Goal: Task Accomplishment & Management: Manage account settings

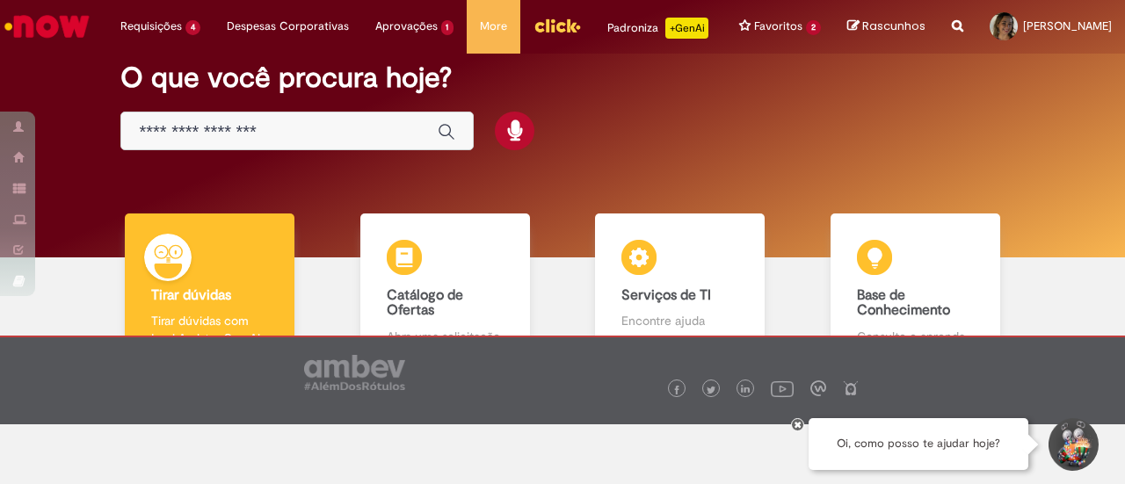
scroll to position [88, 0]
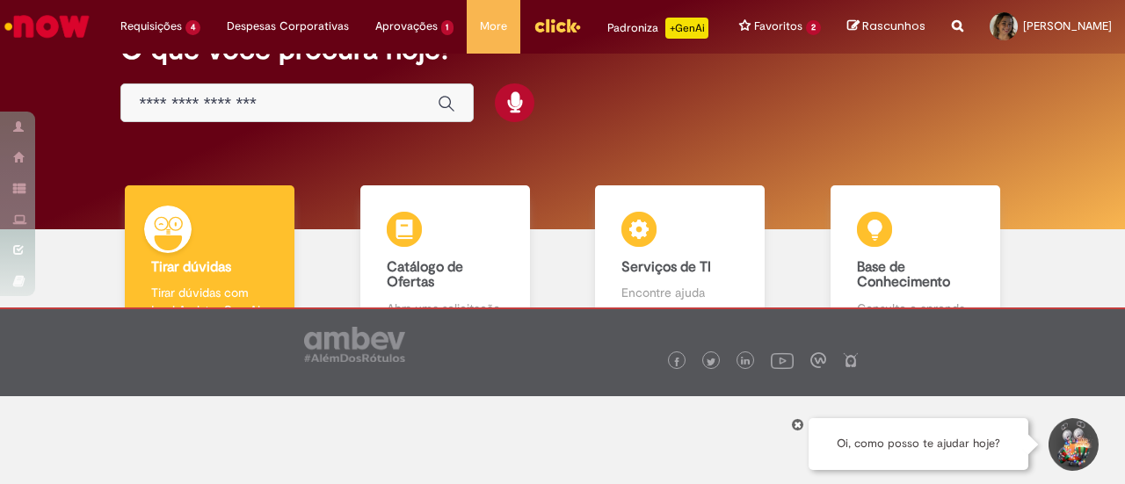
click at [798, 430] on div at bounding box center [797, 424] width 13 height 13
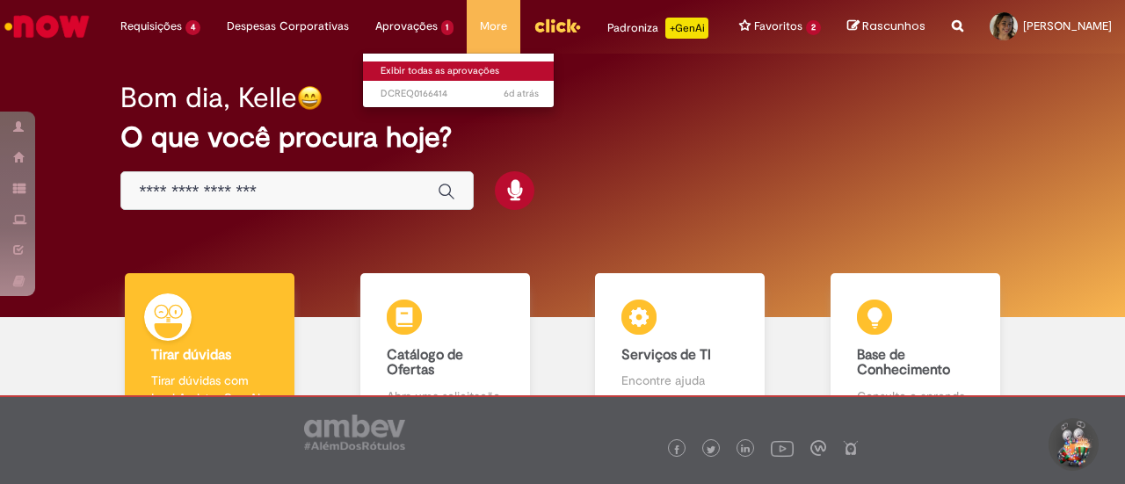
click at [424, 71] on link "Exibir todas as aprovações" at bounding box center [459, 71] width 193 height 19
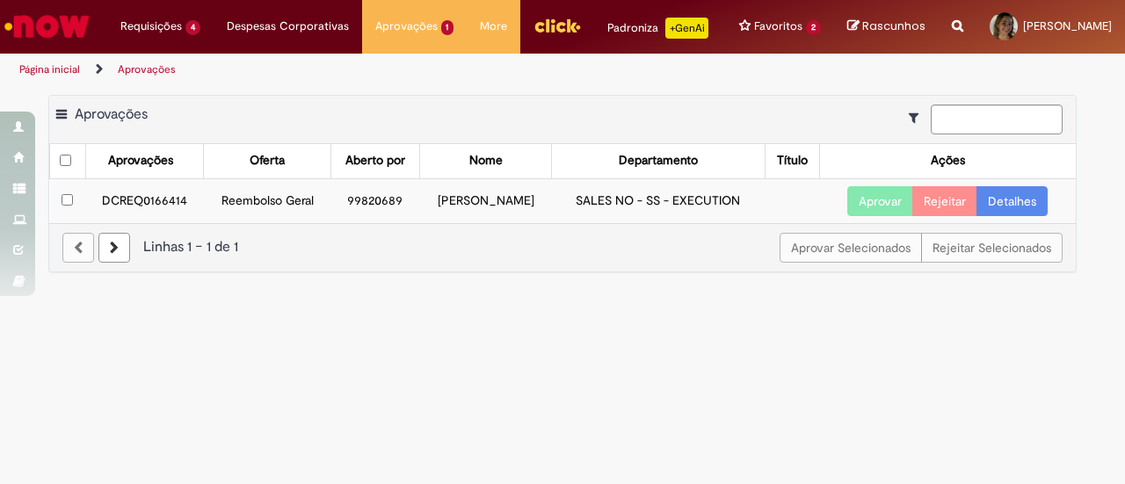
click at [1023, 214] on link "Detalhes" at bounding box center [1011, 201] width 71 height 30
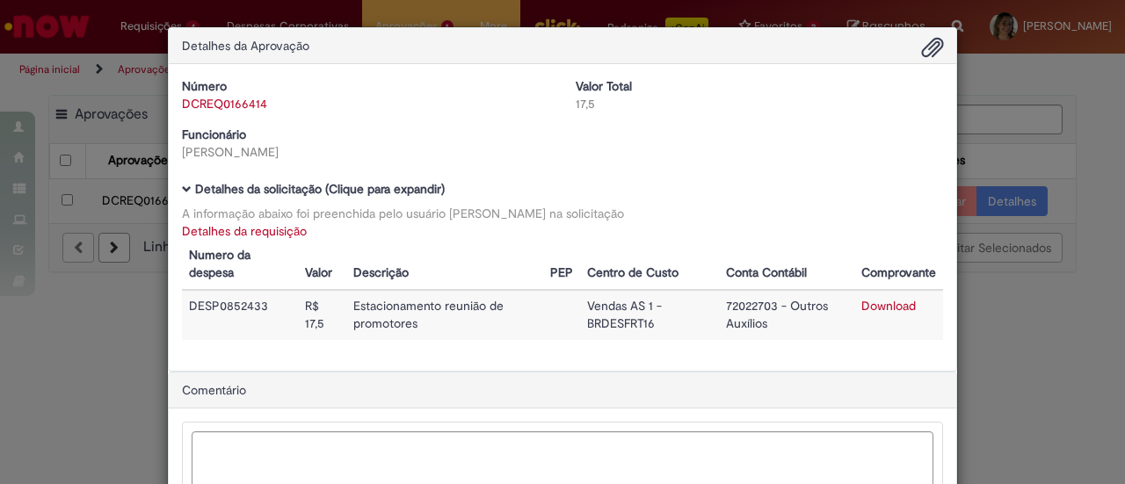
click at [979, 345] on div "Detalhes da Aprovação Número DCREQ0166414 Valor Total 17,5 Funcionário [PERSON_…" at bounding box center [562, 242] width 1125 height 484
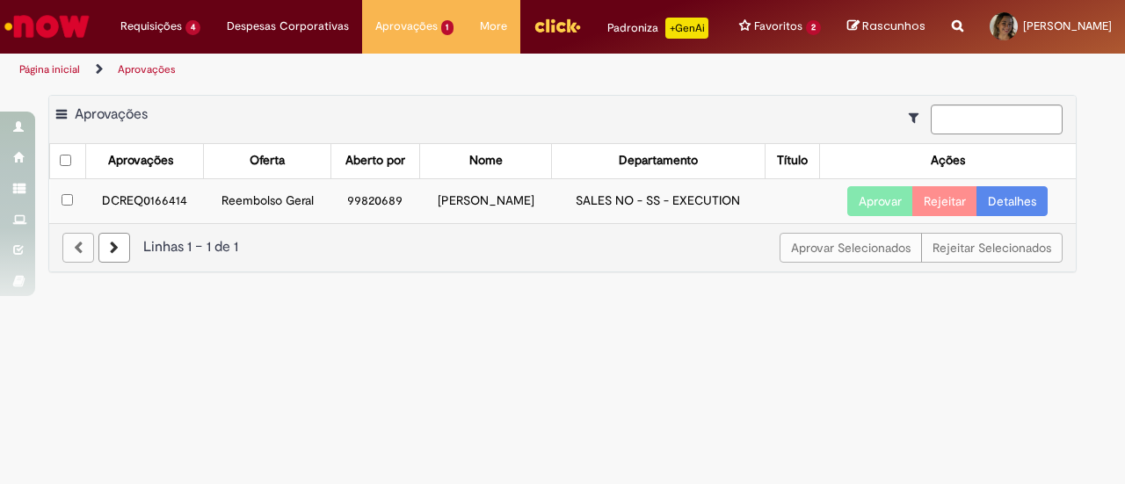
click at [886, 214] on button "Aprovar" at bounding box center [880, 201] width 66 height 30
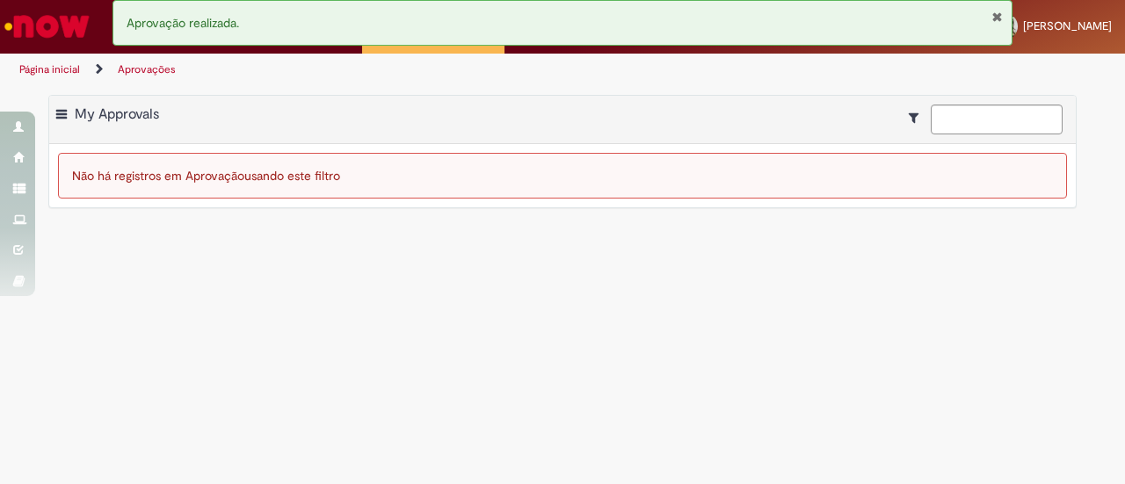
click at [176, 24] on span "Aprovação realizada." at bounding box center [183, 23] width 112 height 16
click at [997, 13] on button "Fechar Notificação" at bounding box center [996, 17] width 11 height 14
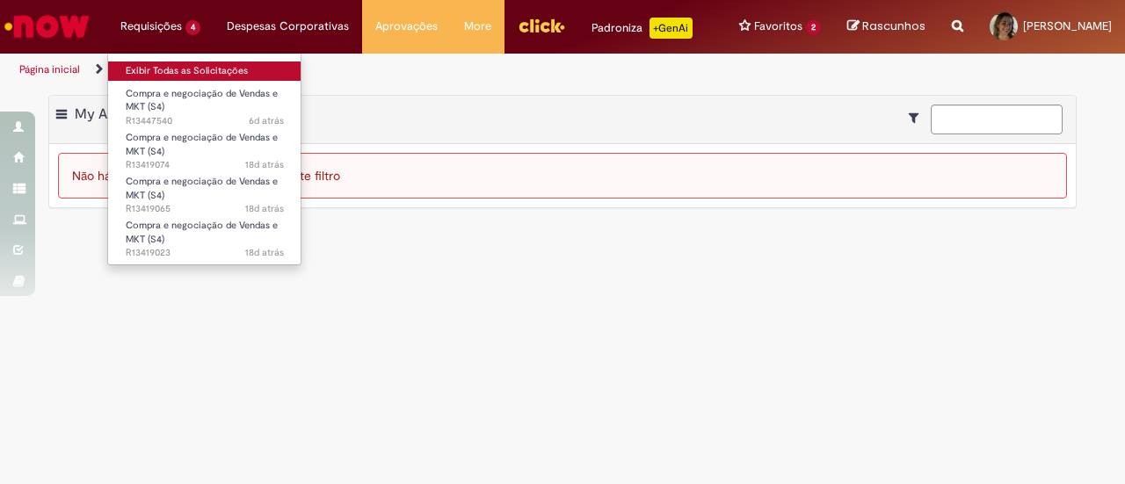
click at [209, 66] on link "Exibir Todas as Solicitações" at bounding box center [204, 71] width 193 height 19
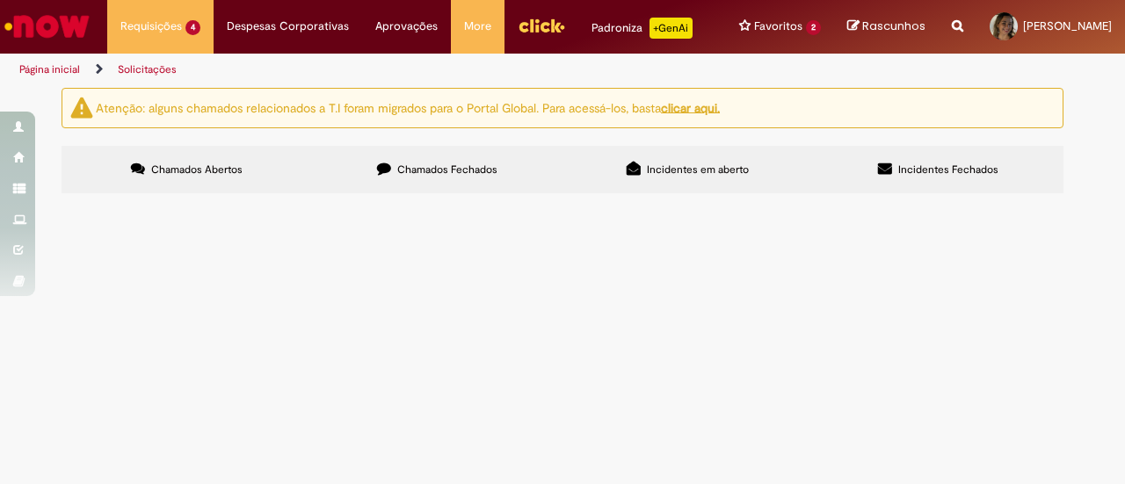
click at [0, 0] on span "Boa tarde, solicito a negociação do orçamento em anexo." at bounding box center [0, 0] width 0 height 0
click at [0, 0] on span "Compra e negociação de Vendas e MKT (S4)" at bounding box center [0, 0] width 0 height 0
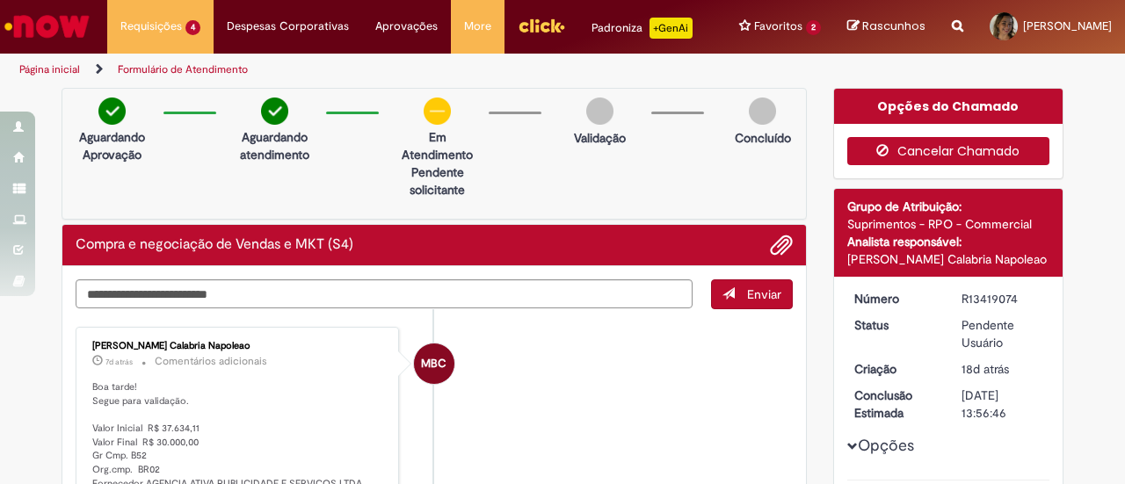
click at [975, 148] on button "Cancelar Chamado" at bounding box center [948, 151] width 203 height 28
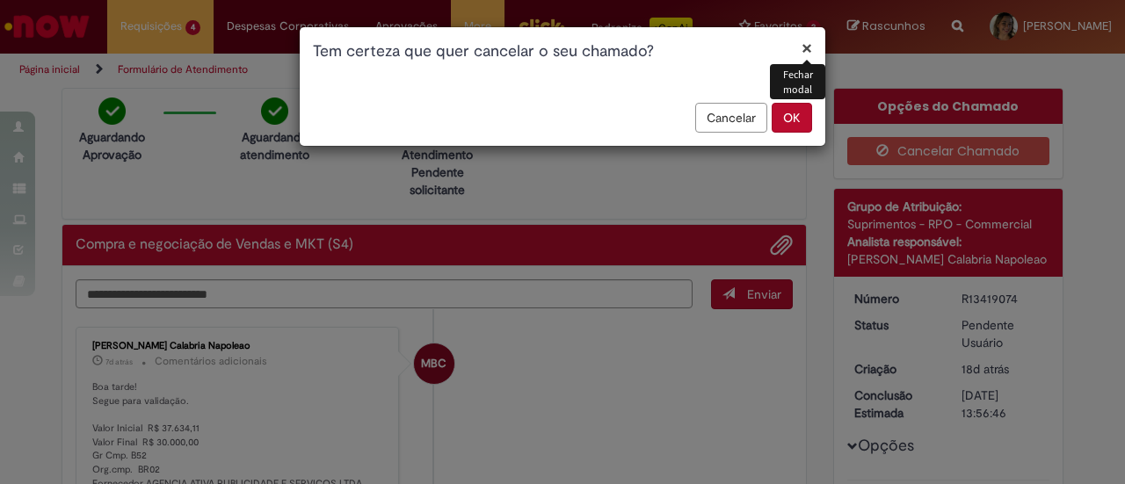
click at [786, 118] on button "OK" at bounding box center [791, 118] width 40 height 30
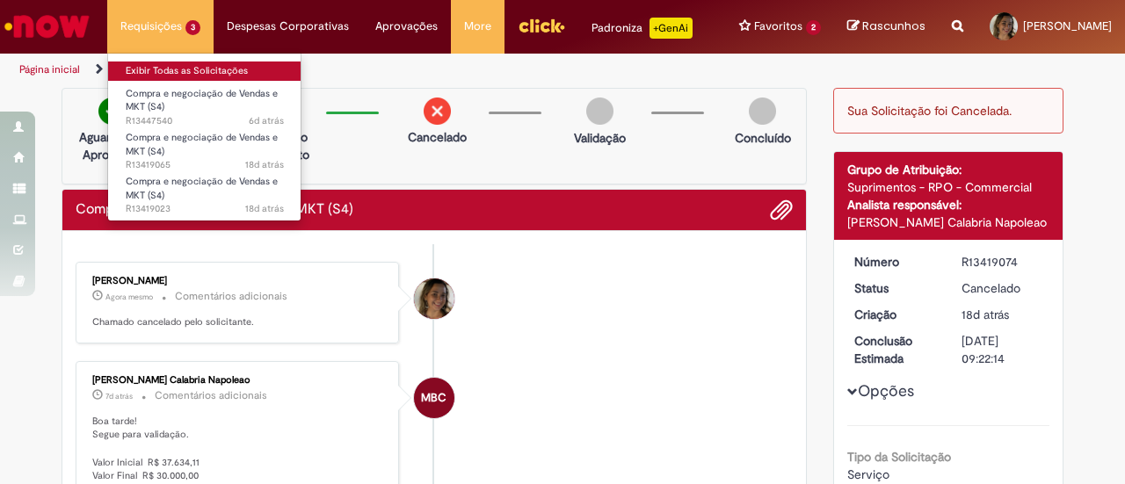
click at [172, 71] on link "Exibir Todas as Solicitações" at bounding box center [204, 71] width 193 height 19
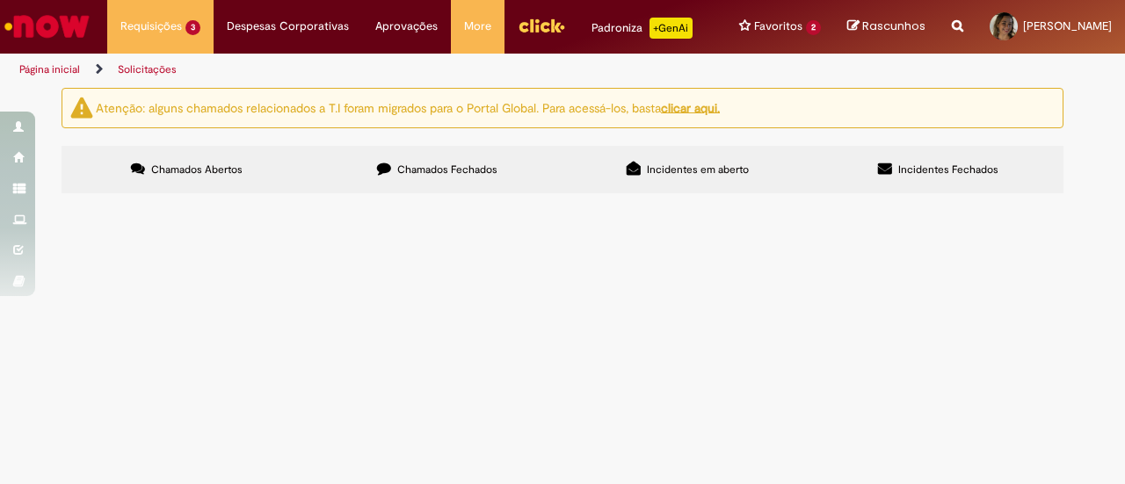
click at [0, 0] on span "Boa tarde, solicito a reabertura dessa negociação que havia expirado no chamado…" at bounding box center [0, 0] width 0 height 0
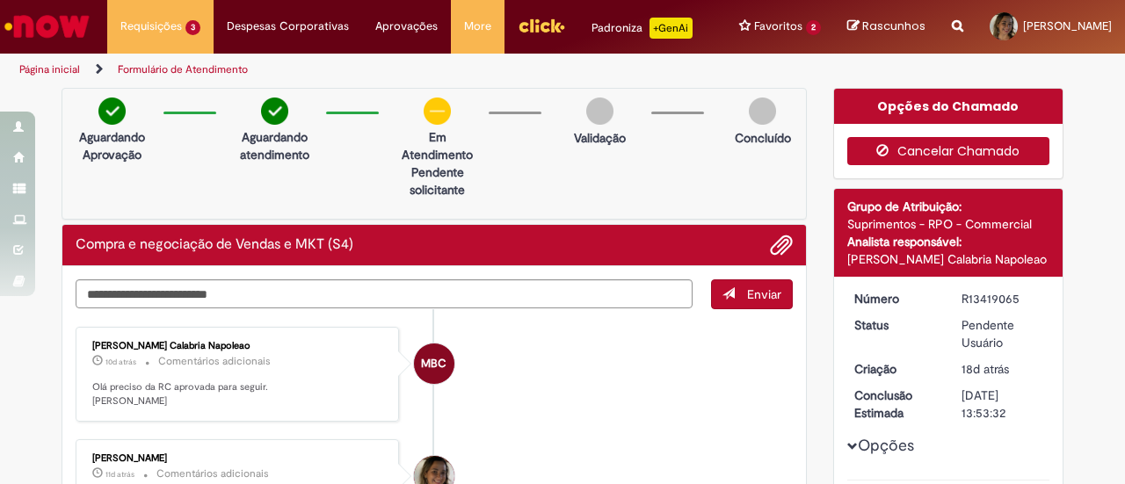
click at [945, 153] on button "Cancelar Chamado" at bounding box center [948, 151] width 203 height 28
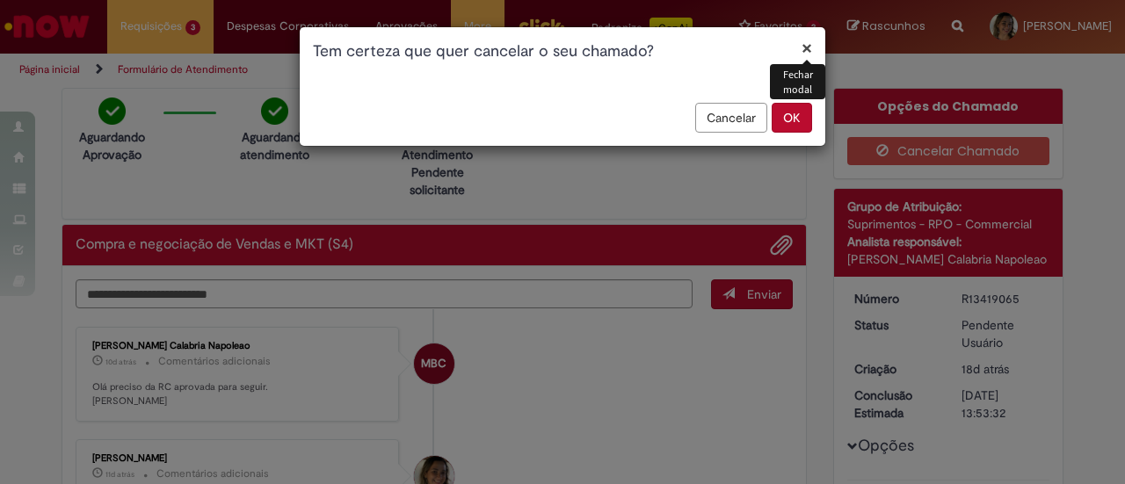
click at [795, 119] on button "OK" at bounding box center [791, 118] width 40 height 30
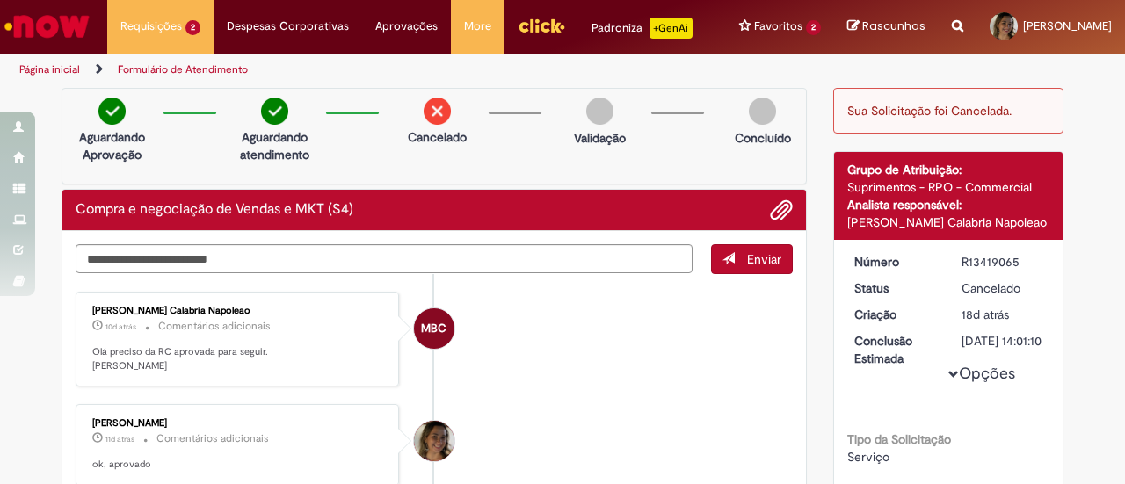
click at [168, 71] on link "Formulário de Atendimento" at bounding box center [183, 69] width 130 height 14
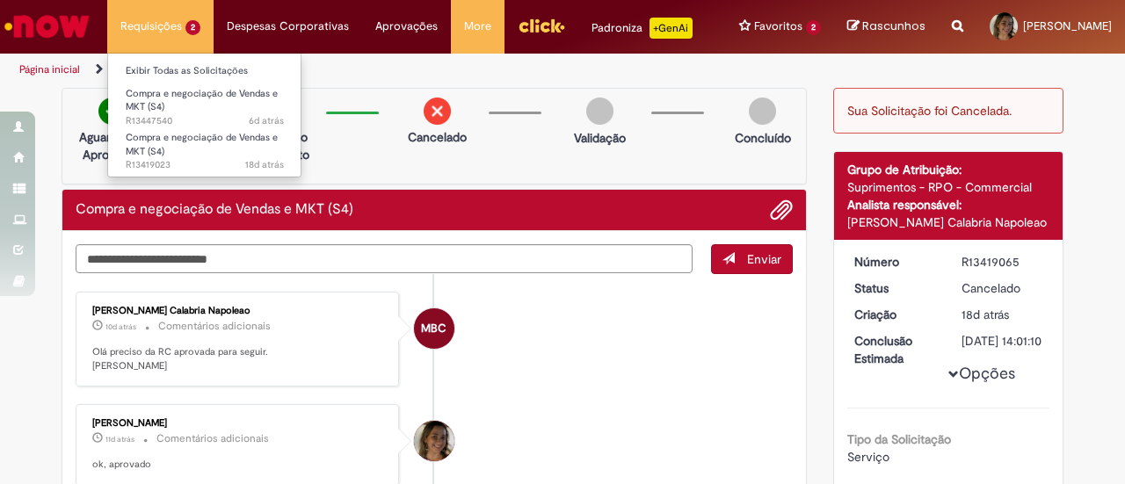
click at [167, 33] on li "Requisições 2 Exibir Todas as Solicitações Compra e negociação de Vendas e MKT …" at bounding box center [160, 26] width 106 height 53
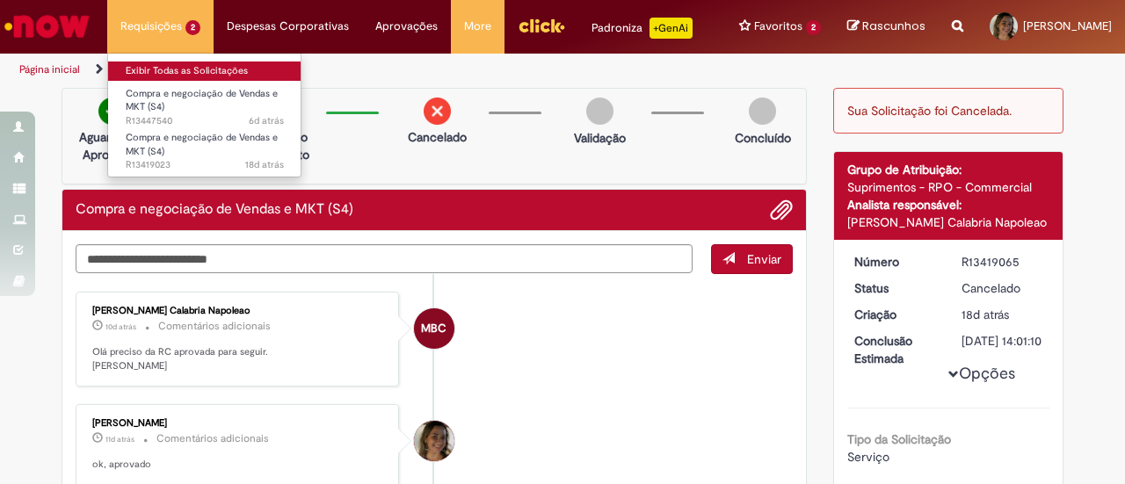
click at [170, 66] on link "Exibir Todas as Solicitações" at bounding box center [204, 71] width 193 height 19
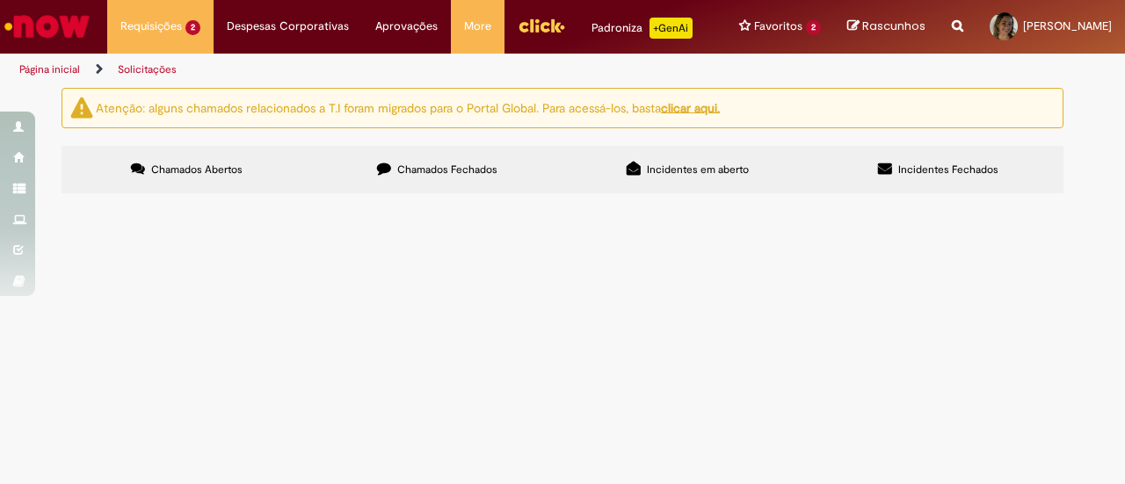
click at [0, 0] on span "Bom dia, solicito a negociação do orçamento em anexo." at bounding box center [0, 0] width 0 height 0
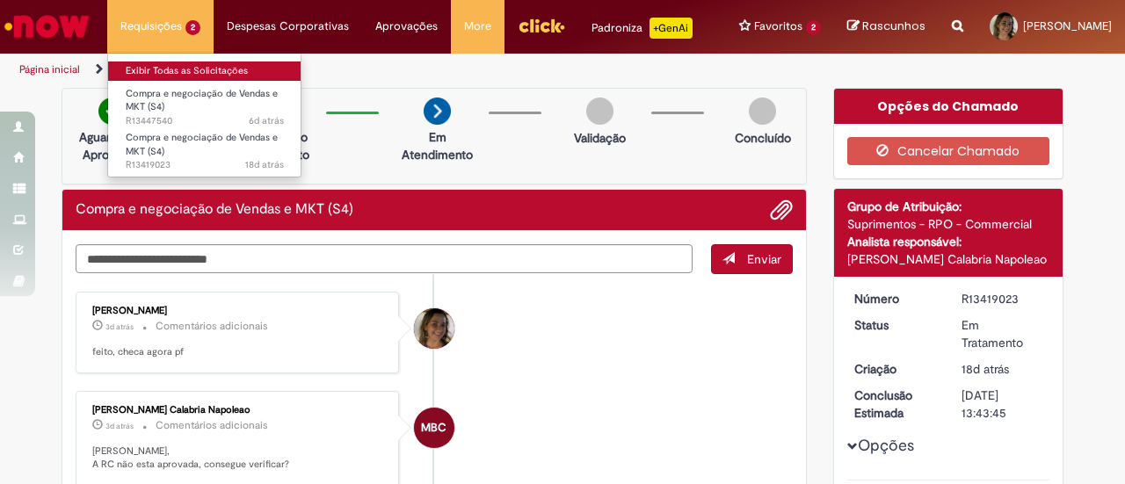
click at [160, 76] on link "Exibir Todas as Solicitações" at bounding box center [204, 71] width 193 height 19
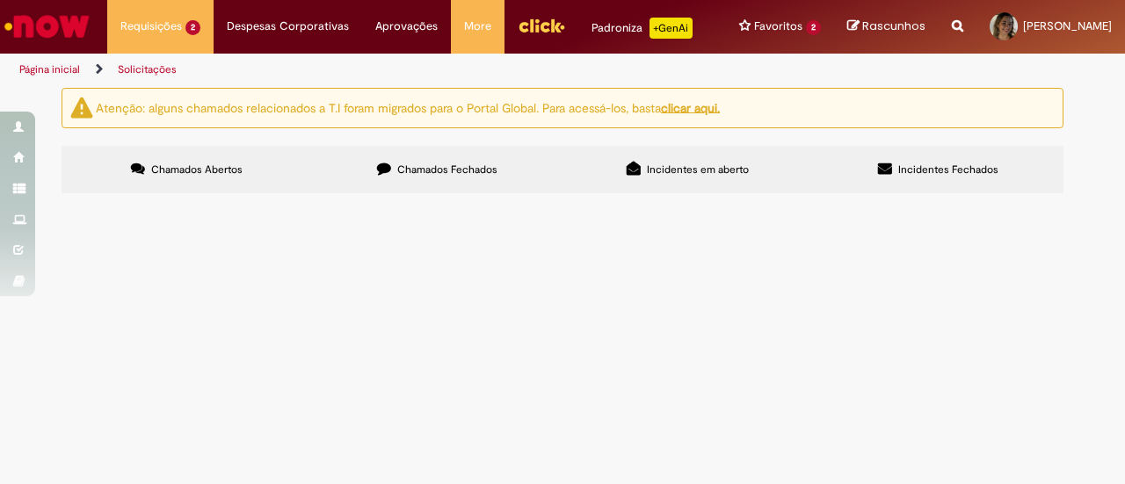
click at [0, 0] on span "Compra e negociação de Vendas e MKT (S4)" at bounding box center [0, 0] width 0 height 0
